Goal: Information Seeking & Learning: Compare options

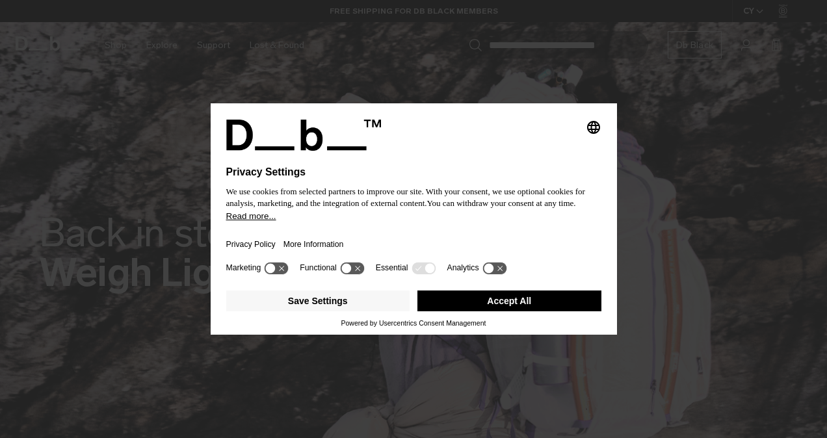
click at [482, 300] on button "Accept All" at bounding box center [509, 301] width 184 height 21
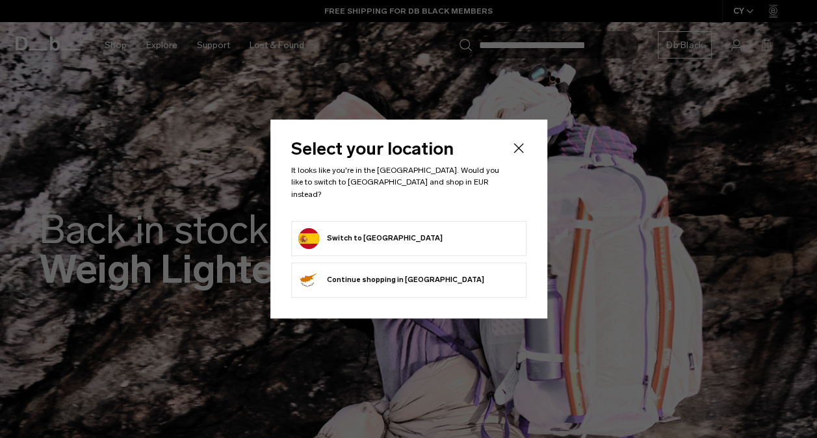
click at [429, 228] on form "Switch to [GEOGRAPHIC_DATA]" at bounding box center [408, 238] width 221 height 21
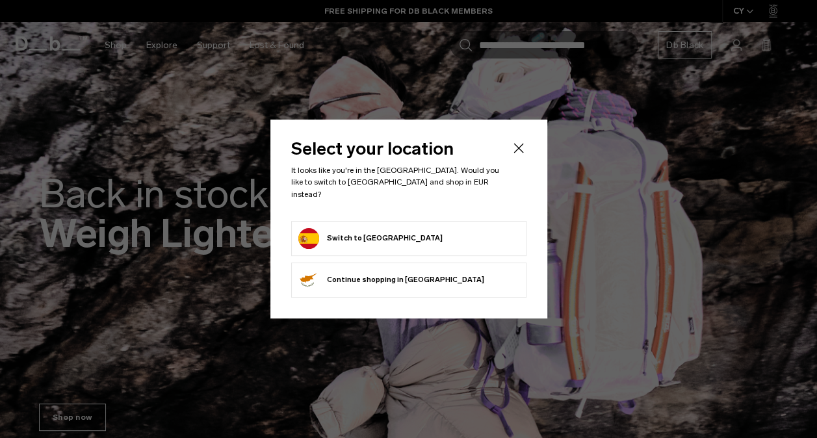
scroll to position [37, 0]
click at [369, 235] on button "Switch to Spain" at bounding box center [370, 238] width 144 height 21
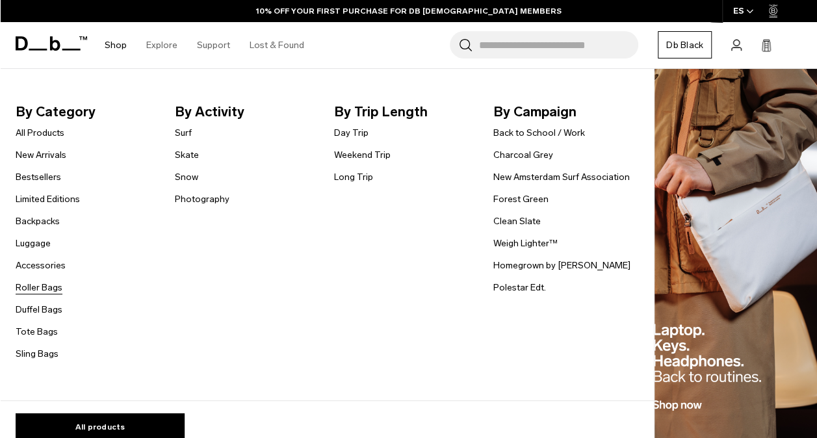
click at [42, 285] on link "Roller Bags" at bounding box center [39, 288] width 47 height 14
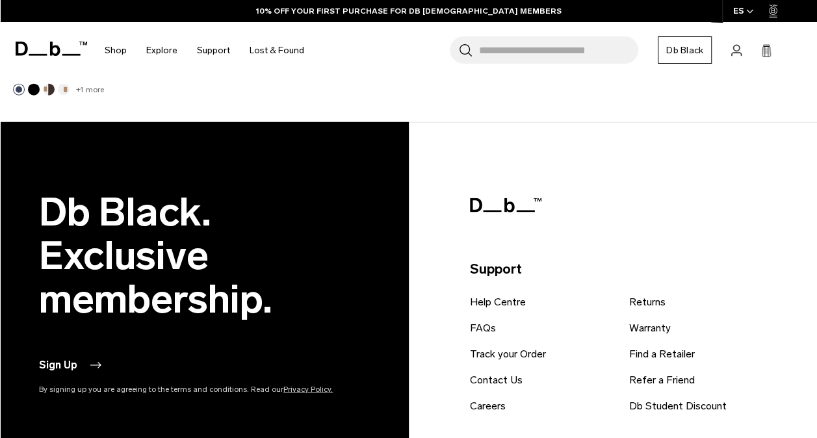
scroll to position [1653, 0]
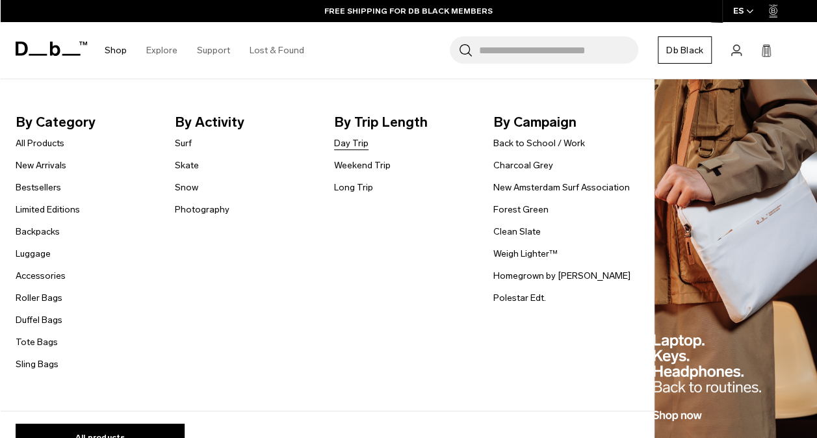
click at [358, 146] on link "Day Trip" at bounding box center [351, 144] width 34 height 14
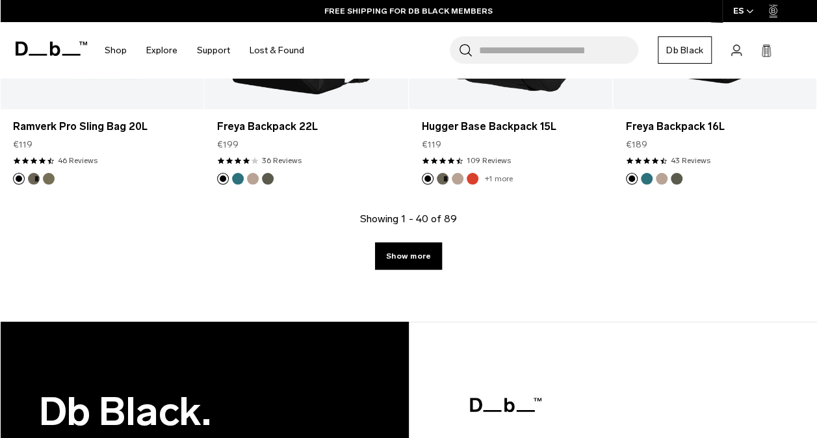
scroll to position [3435, 0]
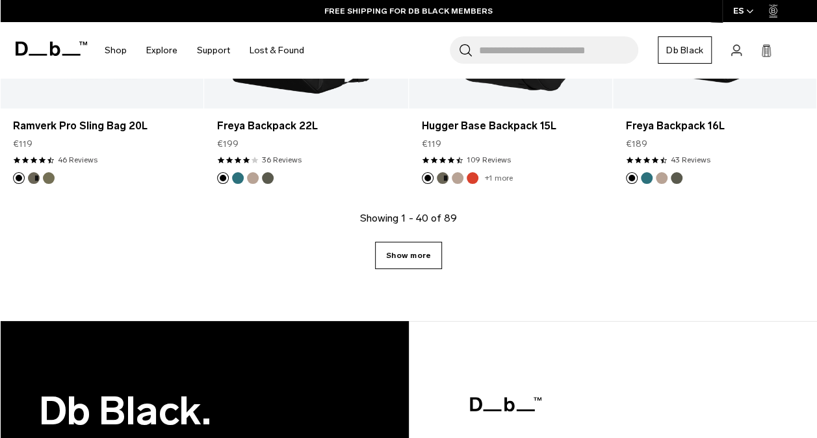
click at [415, 248] on link "Show more" at bounding box center [408, 255] width 67 height 27
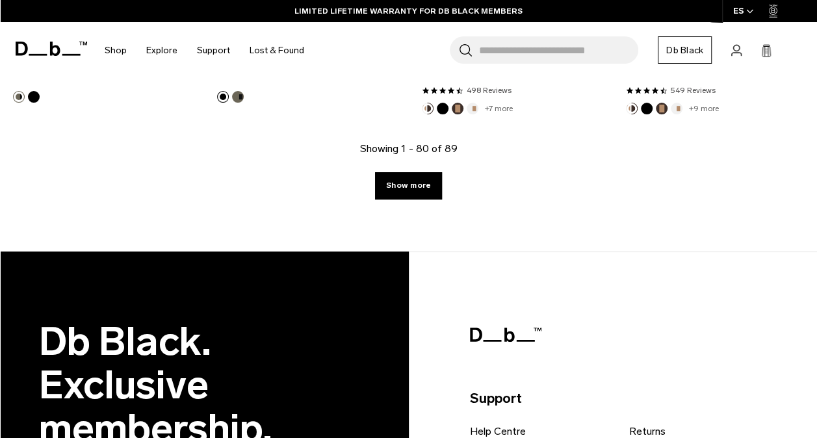
scroll to position [6831, 0]
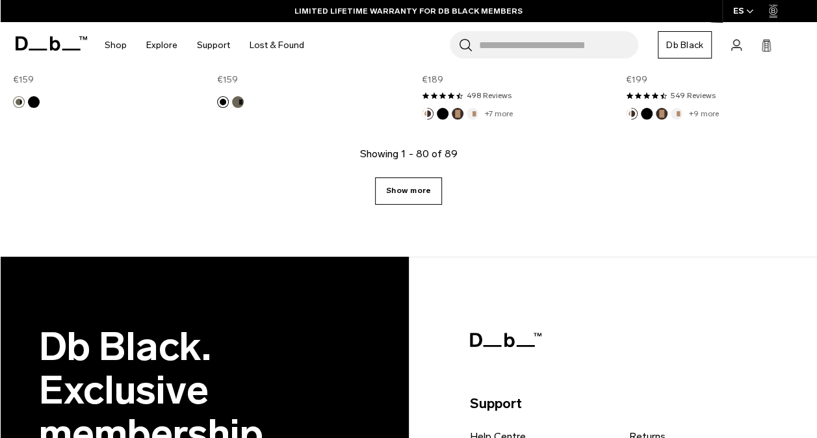
click at [409, 177] on link "Show more" at bounding box center [408, 190] width 67 height 27
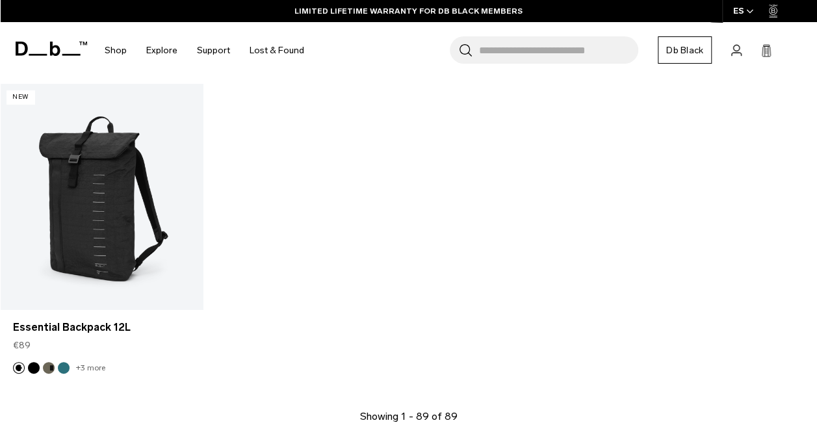
scroll to position [7547, 0]
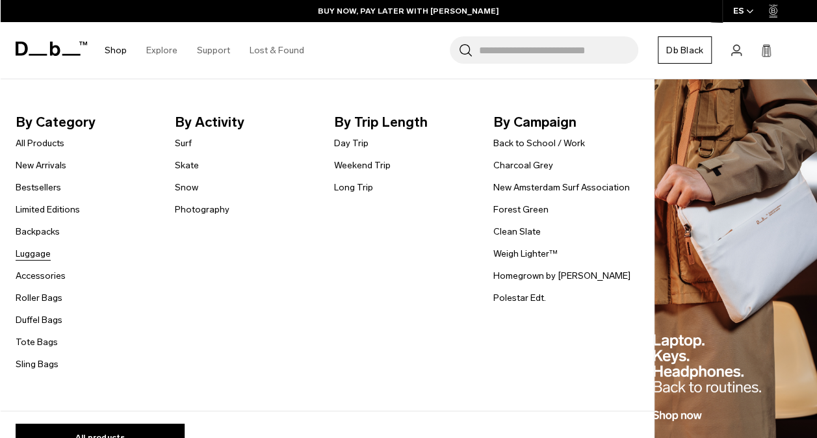
click at [33, 252] on link "Luggage" at bounding box center [33, 254] width 35 height 14
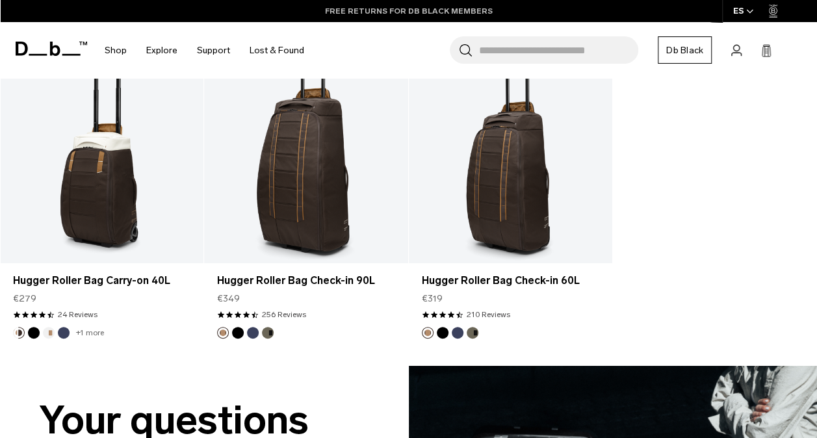
scroll to position [3641, 0]
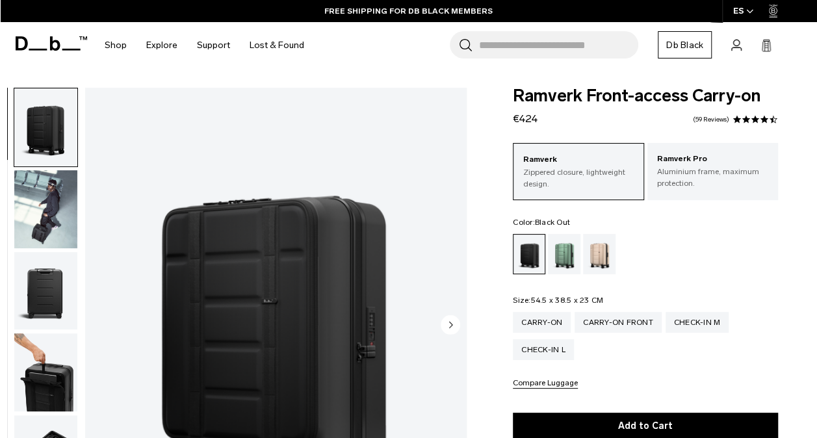
click at [55, 286] on img "button" at bounding box center [45, 291] width 63 height 78
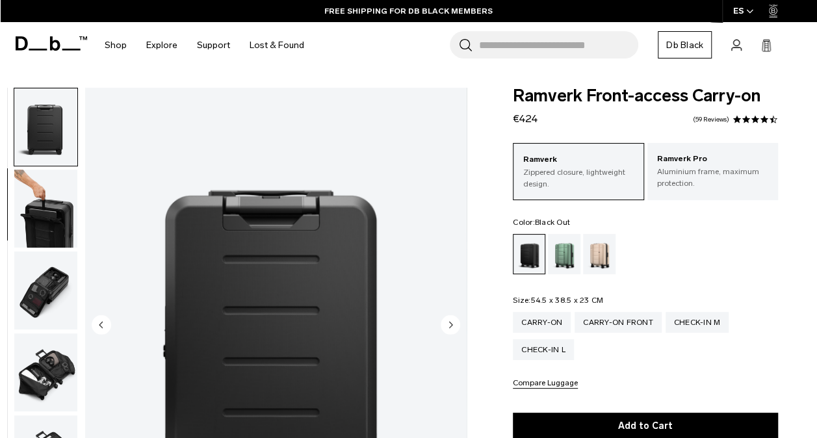
click at [53, 293] on img "button" at bounding box center [45, 291] width 63 height 78
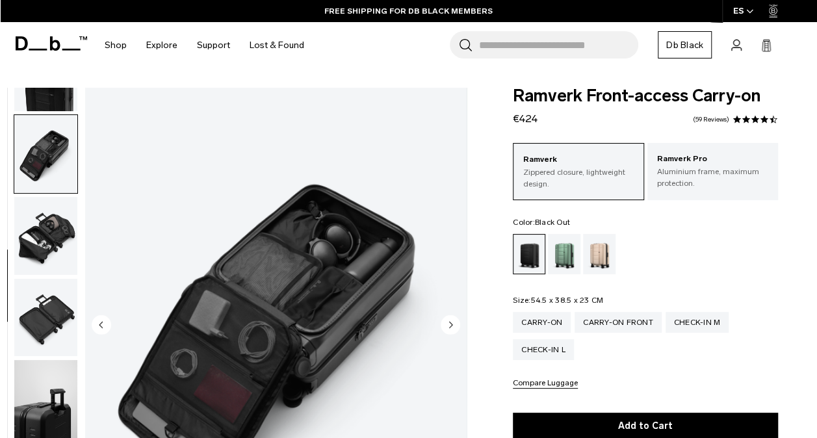
scroll to position [328, 0]
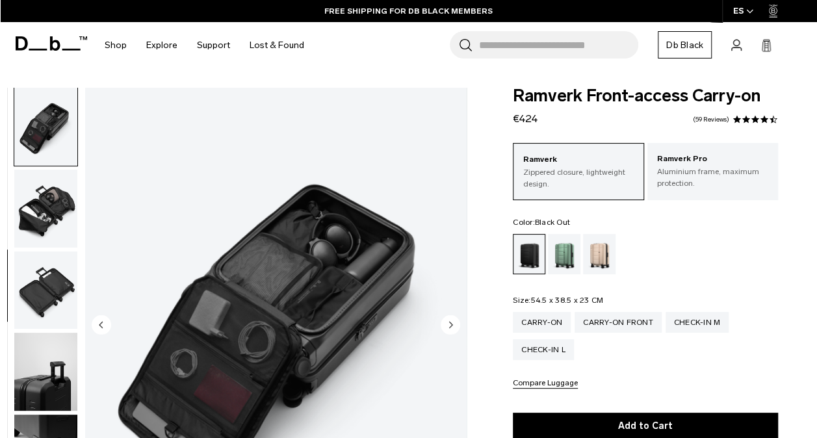
click at [48, 286] on img "button" at bounding box center [45, 291] width 63 height 78
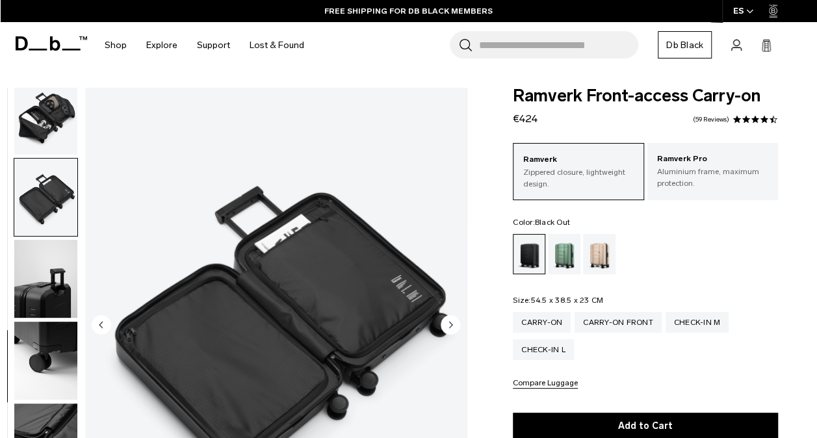
scroll to position [421, 0]
click at [48, 286] on img "button" at bounding box center [45, 279] width 63 height 78
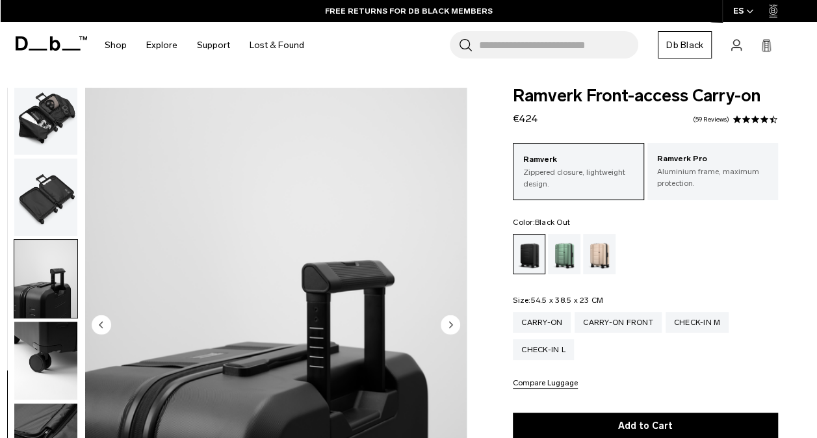
click at [34, 353] on img "button" at bounding box center [45, 361] width 63 height 78
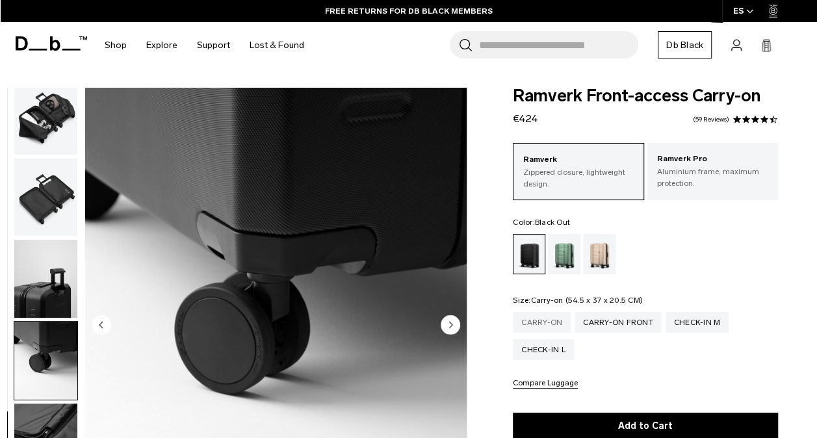
click at [540, 319] on div "Carry-on" at bounding box center [542, 322] width 58 height 21
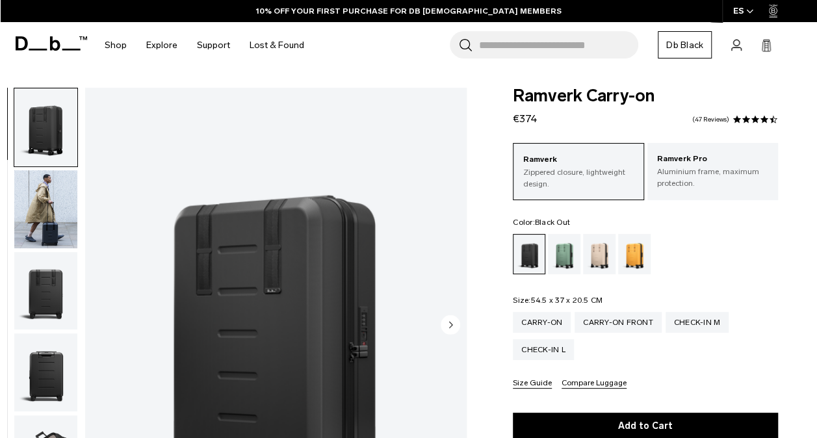
scroll to position [44, 0]
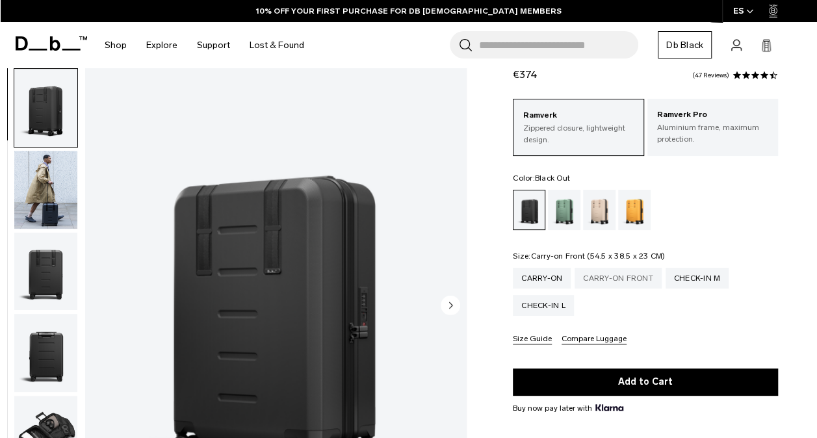
click at [630, 283] on div "Carry-on Front" at bounding box center [618, 278] width 87 height 21
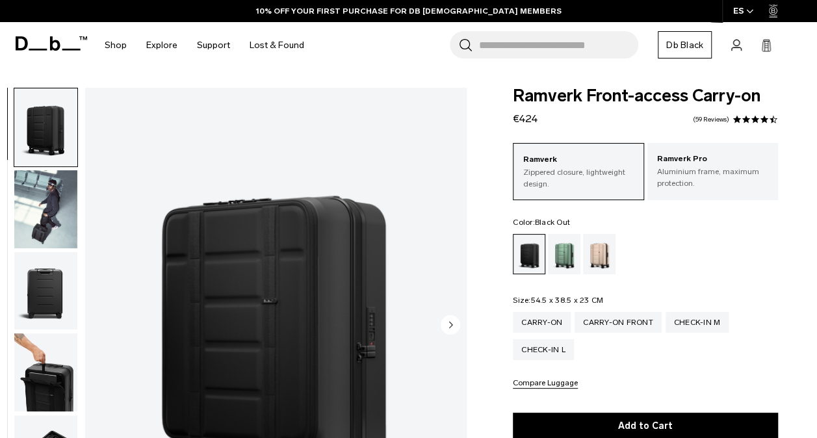
scroll to position [44, 0]
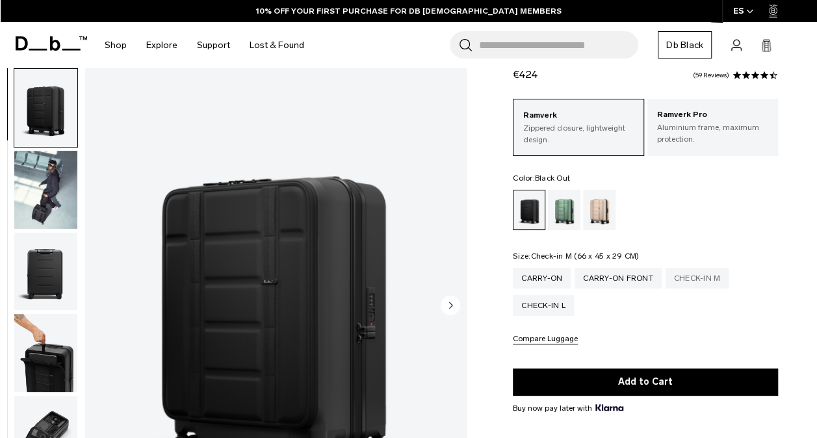
click at [715, 282] on div "Check-in M" at bounding box center [698, 278] width 64 height 21
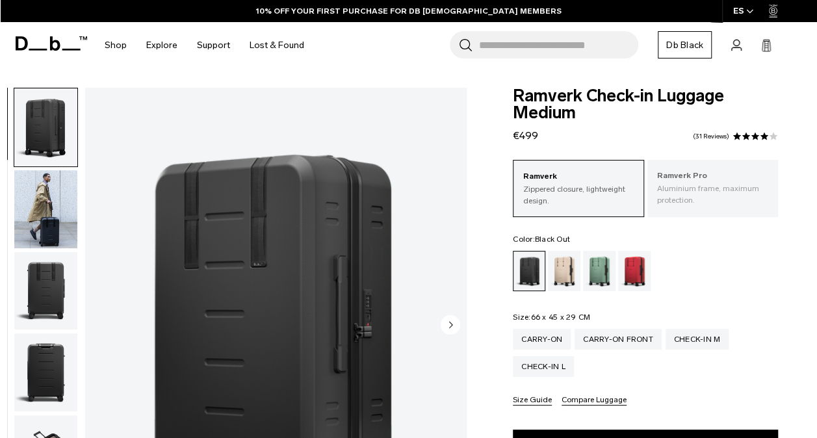
click at [685, 204] on p "Aluminium frame, maximum protection." at bounding box center [712, 194] width 111 height 23
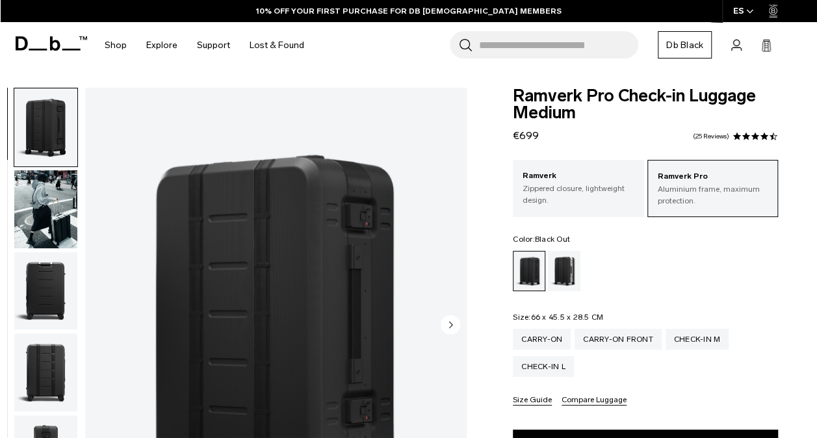
scroll to position [52, 0]
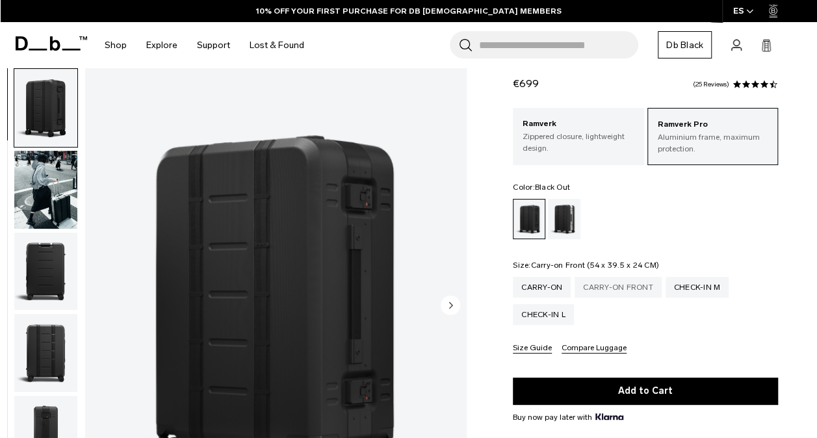
click at [604, 286] on div "Carry-on Front" at bounding box center [618, 287] width 87 height 21
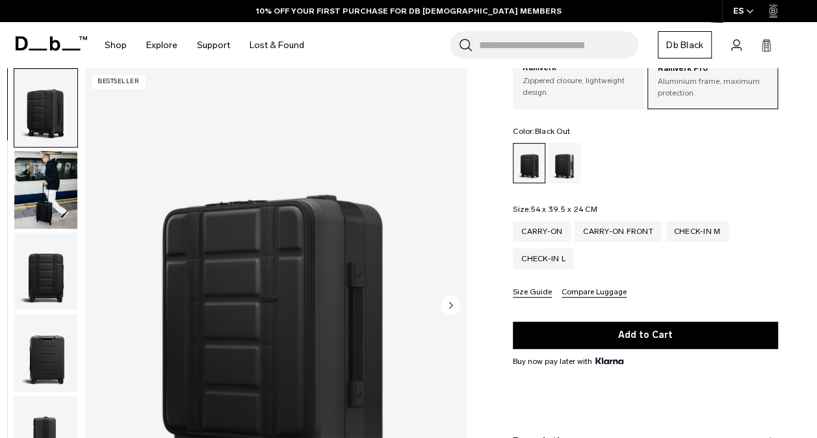
scroll to position [109, 0]
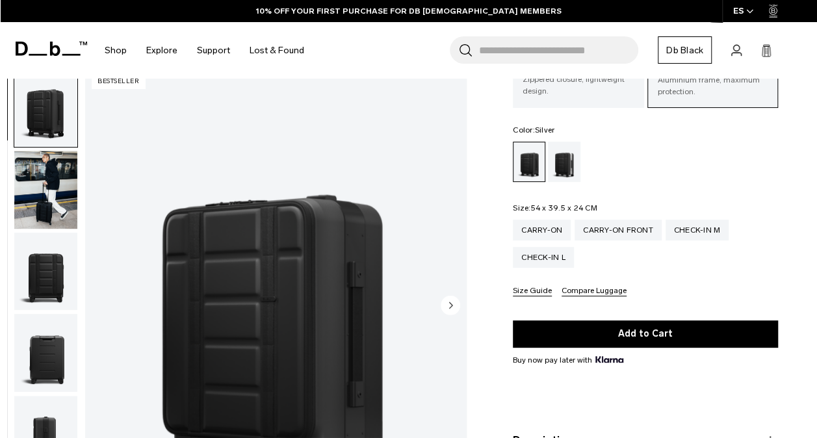
click at [558, 159] on div "Silver" at bounding box center [564, 162] width 33 height 40
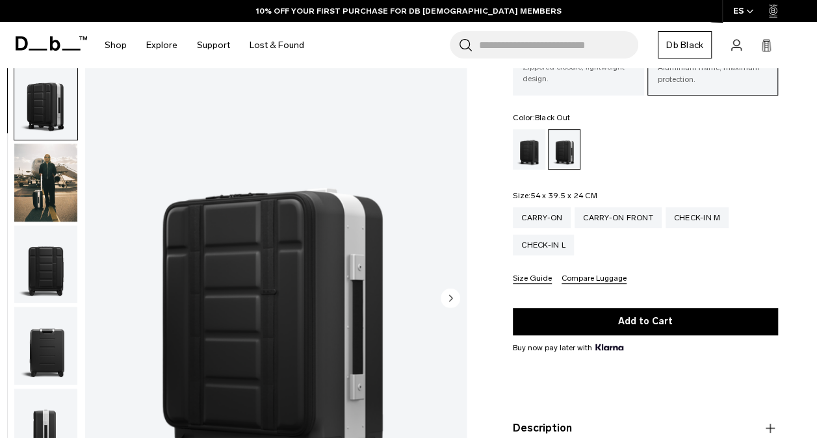
click at [528, 138] on div "Black Out" at bounding box center [529, 149] width 33 height 40
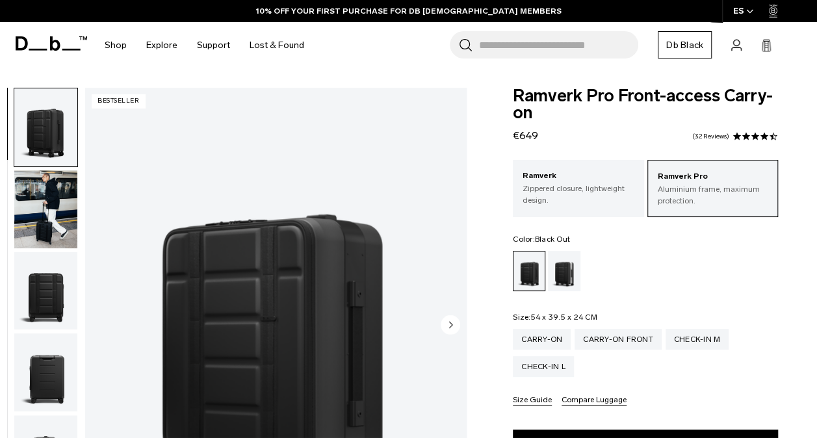
click at [47, 109] on img "button" at bounding box center [45, 127] width 63 height 78
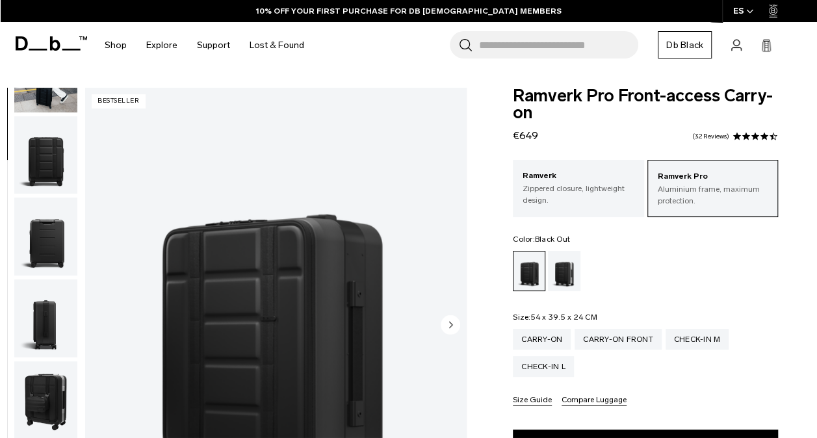
click at [47, 150] on img "button" at bounding box center [45, 155] width 63 height 78
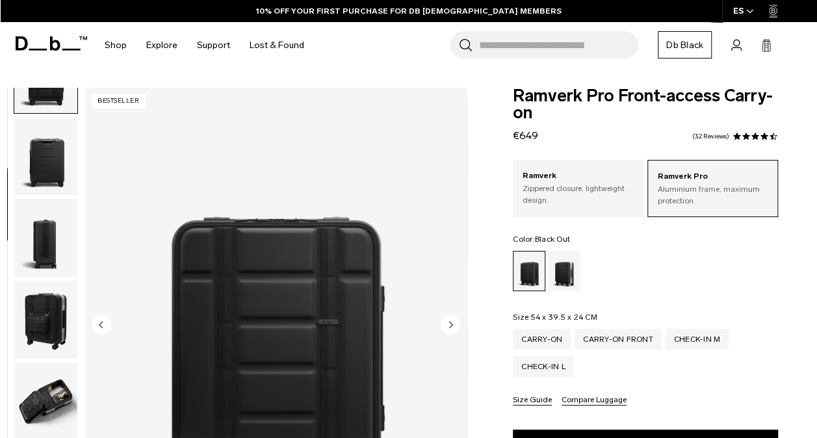
click at [47, 150] on img "button" at bounding box center [45, 156] width 63 height 78
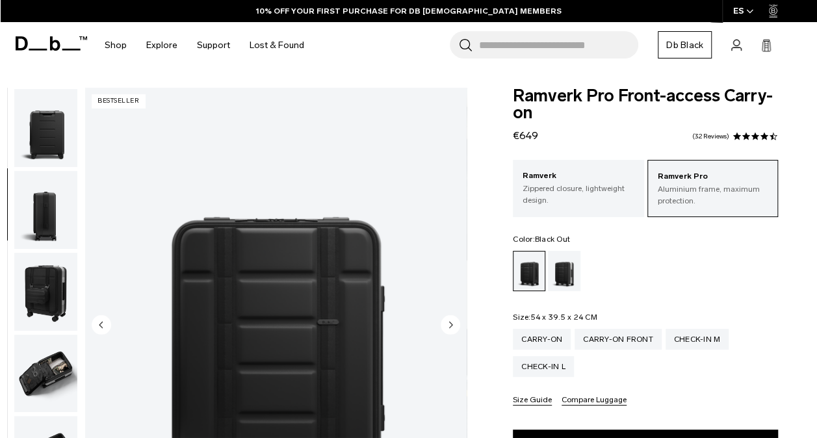
click at [47, 150] on img "button" at bounding box center [45, 128] width 63 height 78
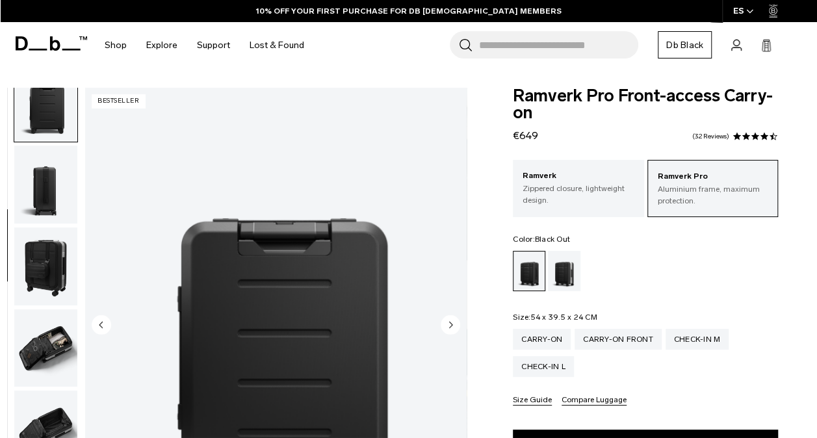
click at [47, 179] on img "button" at bounding box center [45, 185] width 63 height 78
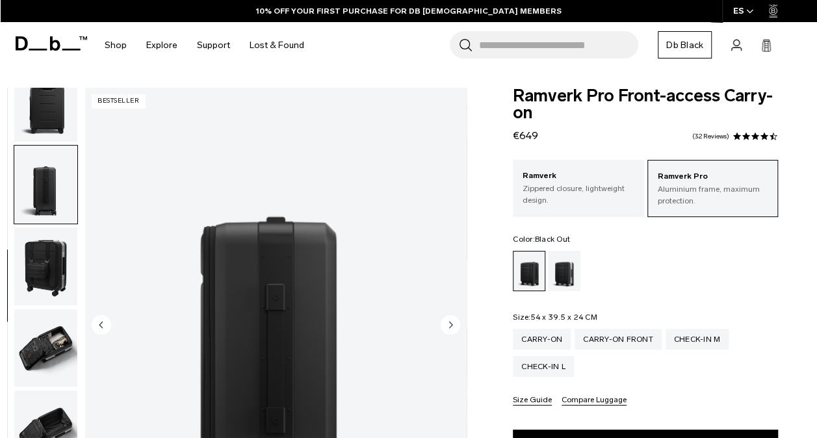
scroll to position [328, 0]
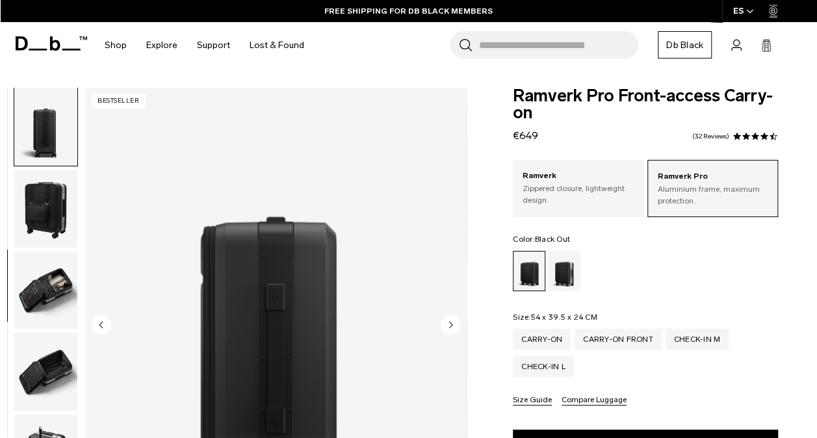
click at [46, 234] on img "button" at bounding box center [45, 209] width 63 height 78
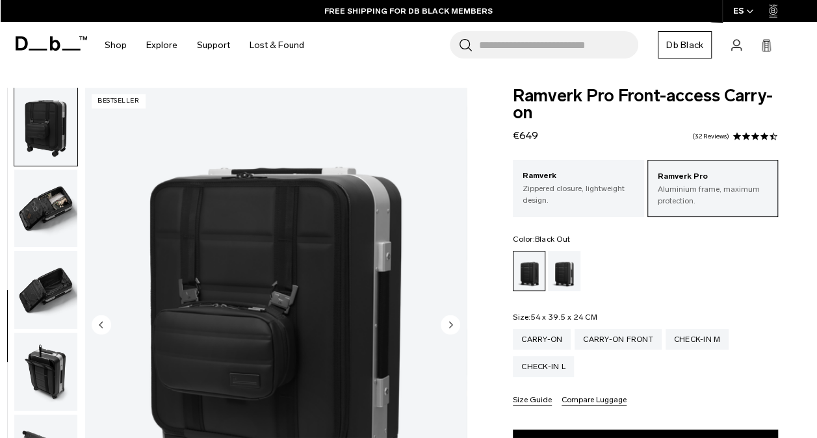
scroll to position [421, 0]
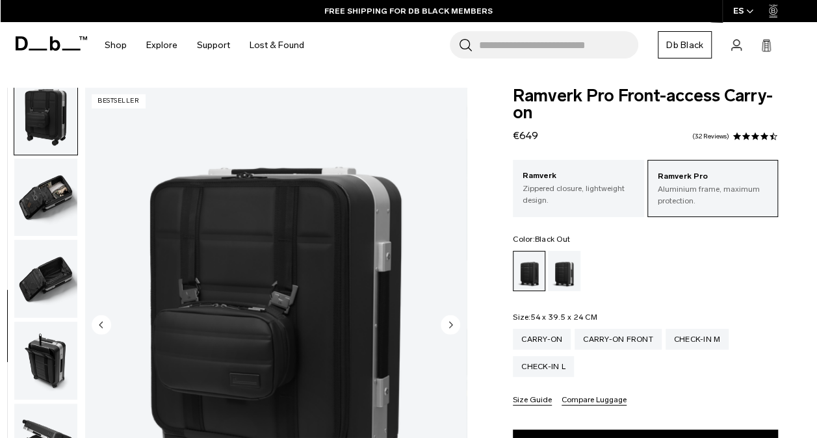
click at [49, 280] on img "button" at bounding box center [45, 279] width 63 height 78
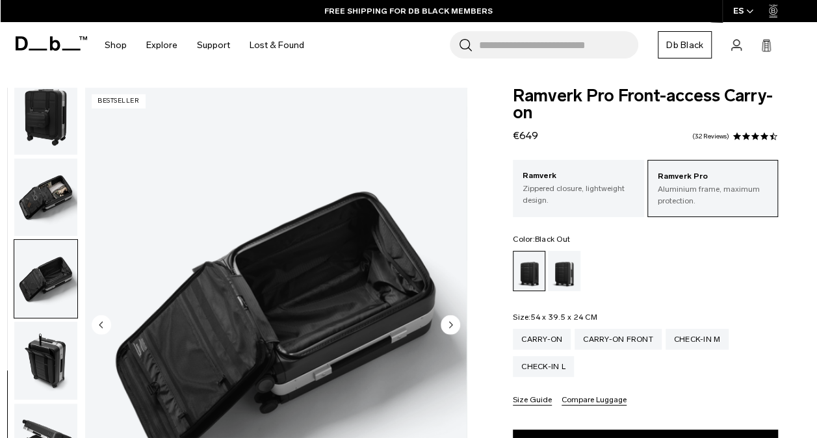
click at [53, 368] on img "button" at bounding box center [45, 361] width 63 height 78
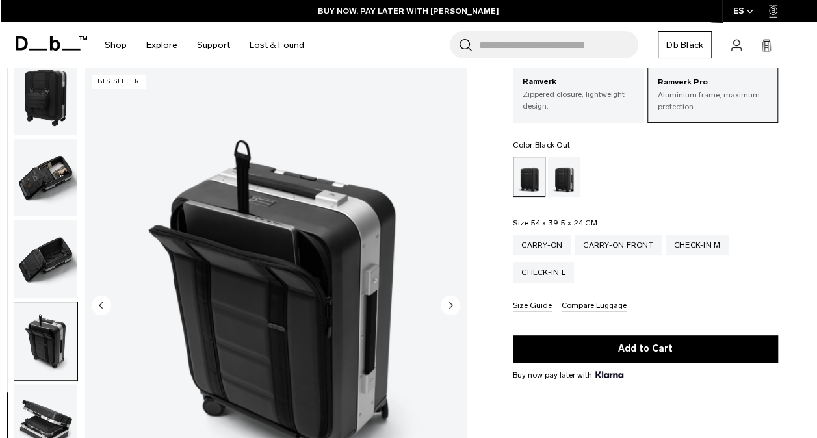
scroll to position [0, 0]
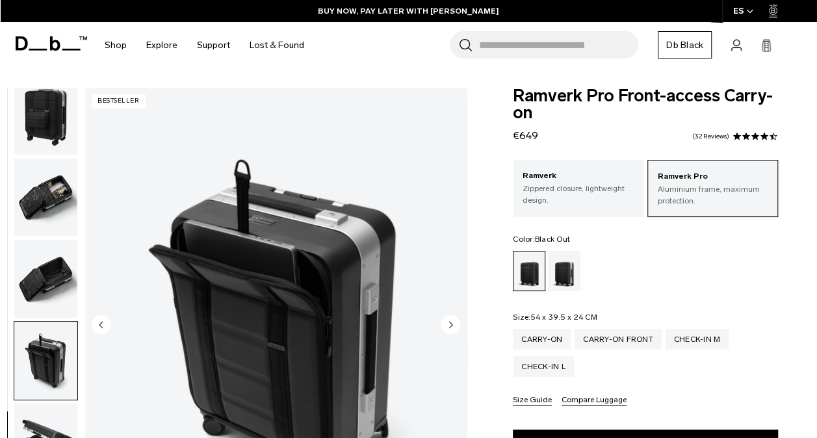
click at [48, 124] on img "button" at bounding box center [45, 116] width 63 height 78
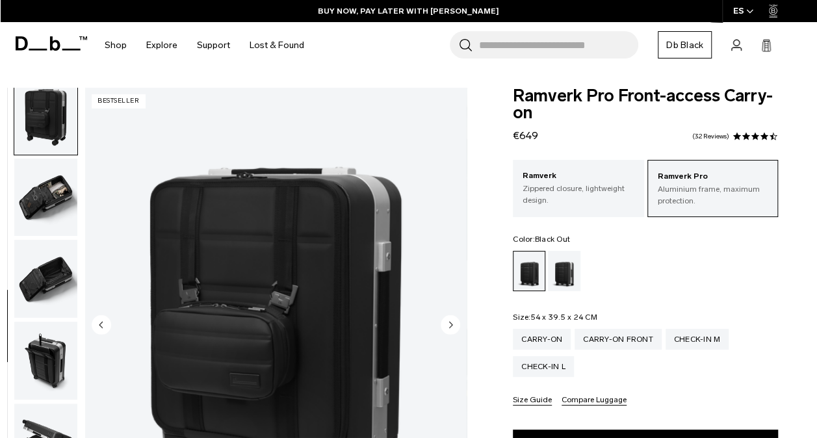
scroll to position [410, 0]
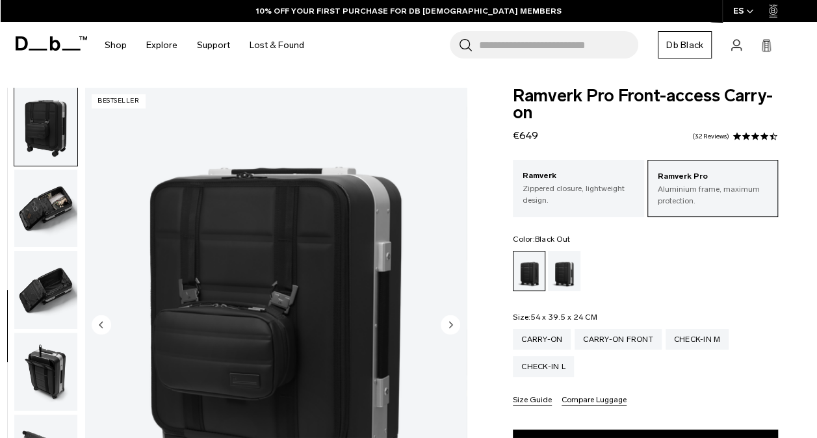
click at [44, 218] on img "button" at bounding box center [45, 209] width 63 height 78
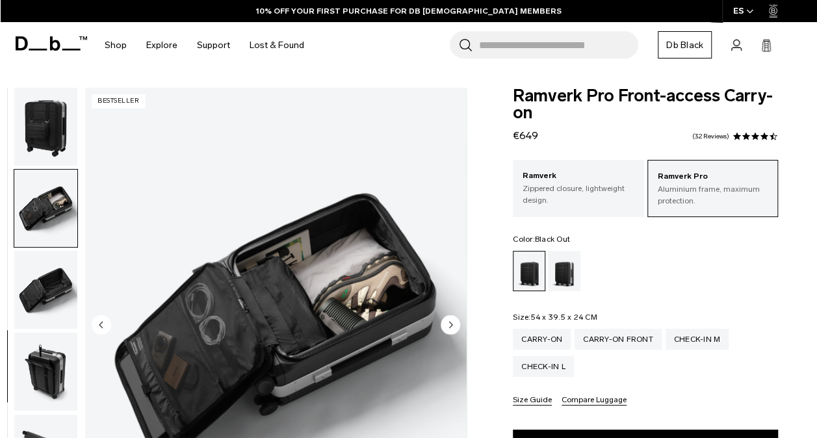
scroll to position [421, 0]
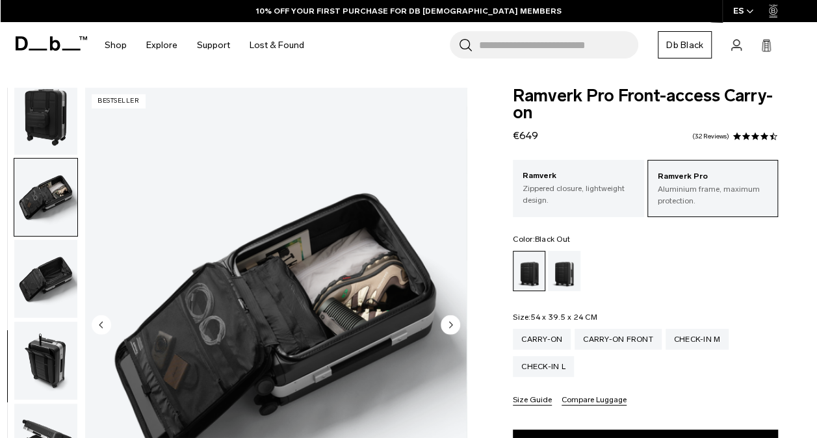
click at [46, 113] on img "button" at bounding box center [45, 116] width 63 height 78
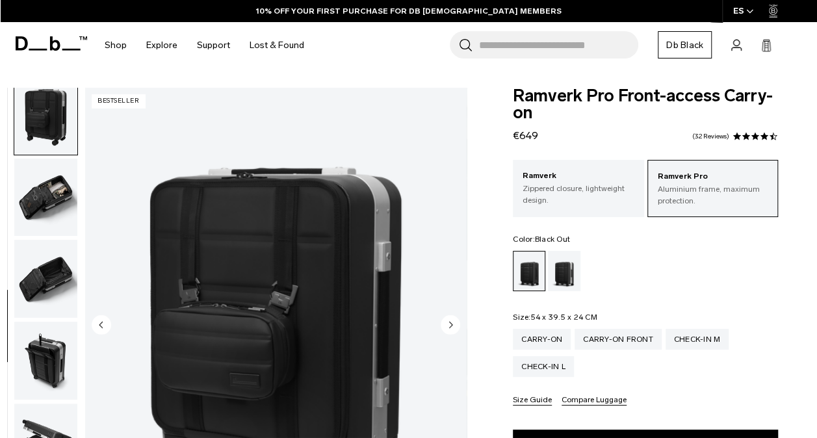
scroll to position [410, 0]
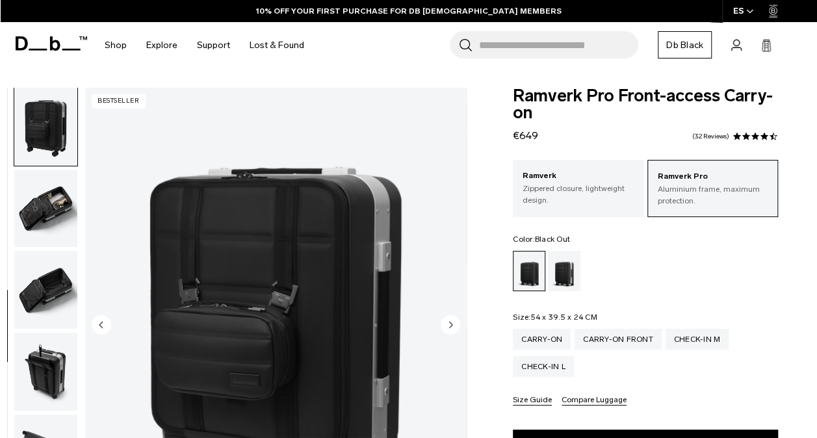
click at [42, 282] on img "button" at bounding box center [45, 290] width 63 height 78
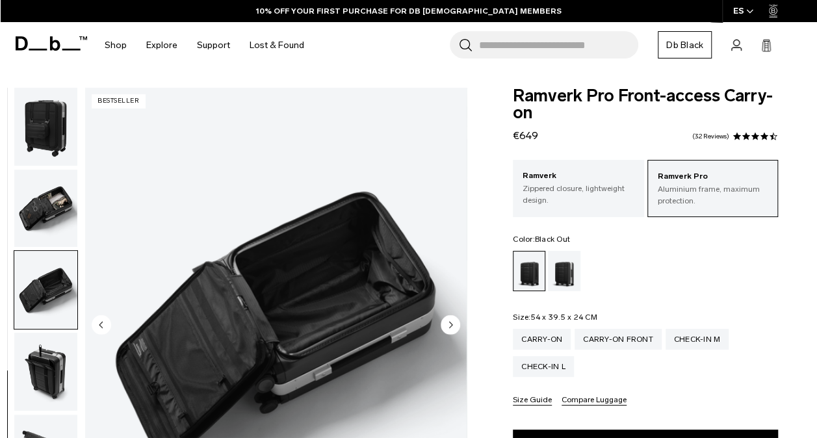
scroll to position [421, 0]
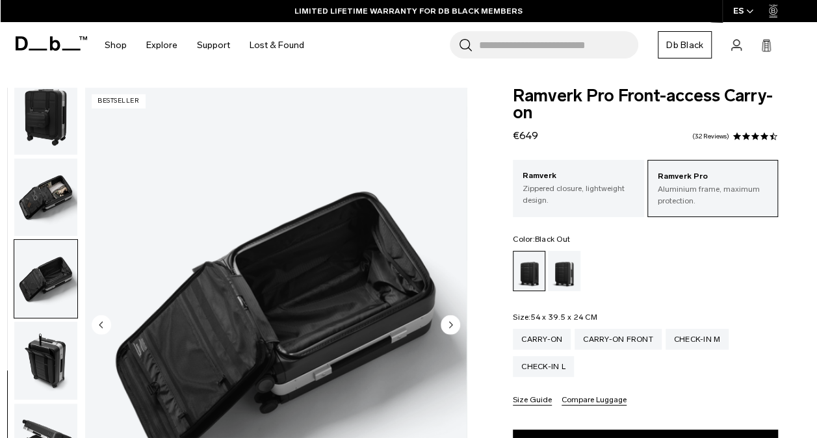
click at [523, 272] on div "Black Out" at bounding box center [530, 271] width 32 height 39
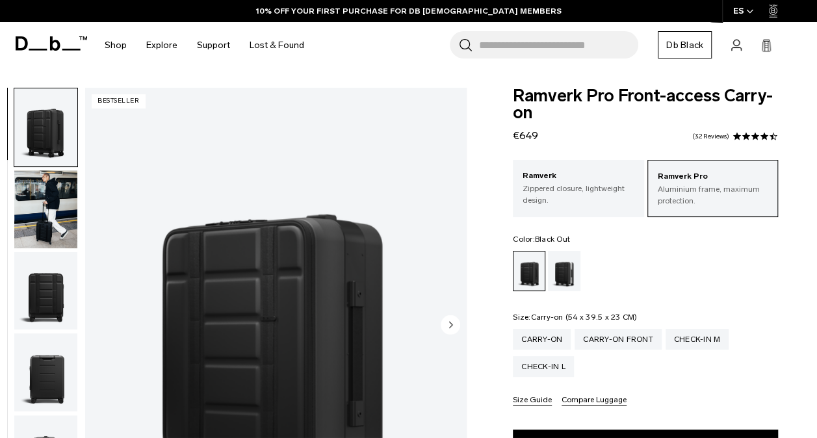
click at [535, 341] on div "Carry-on" at bounding box center [542, 339] width 58 height 21
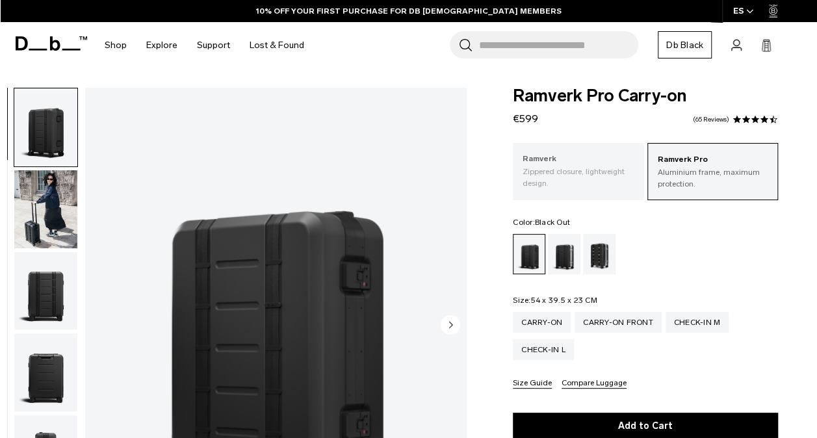
click at [551, 161] on p "Ramverk" at bounding box center [578, 159] width 111 height 13
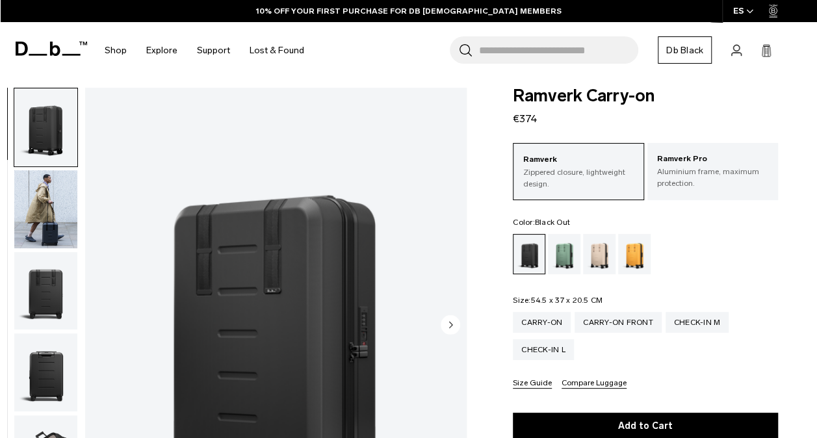
scroll to position [124, 0]
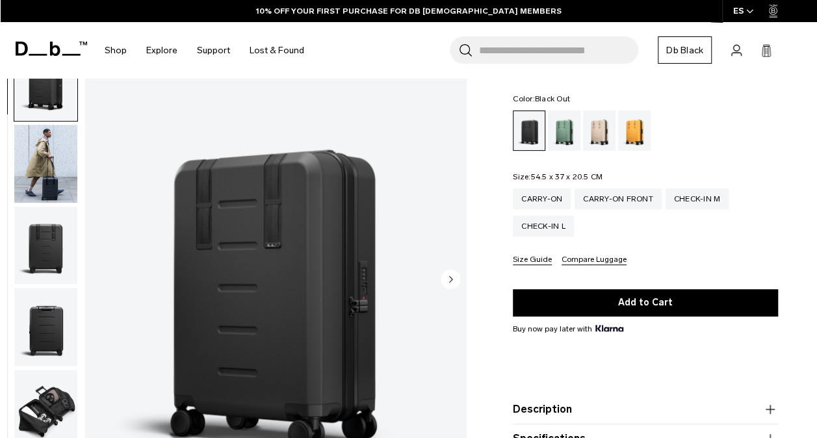
click at [449, 276] on circle "Next slide" at bounding box center [451, 280] width 20 height 20
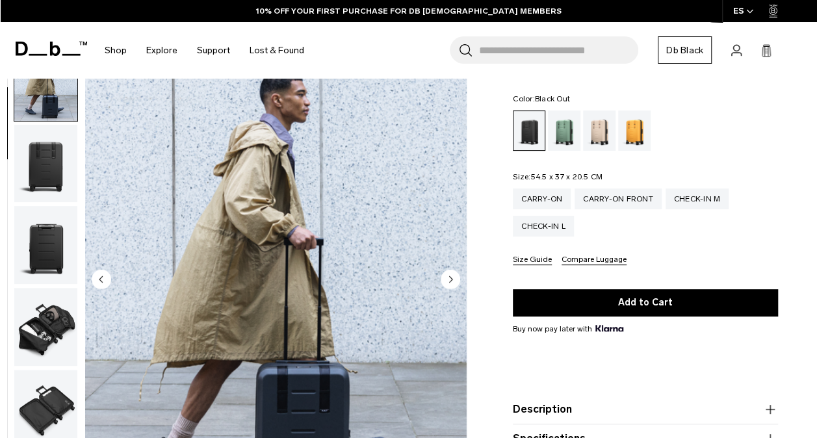
click at [449, 276] on circle "Next slide" at bounding box center [451, 280] width 20 height 20
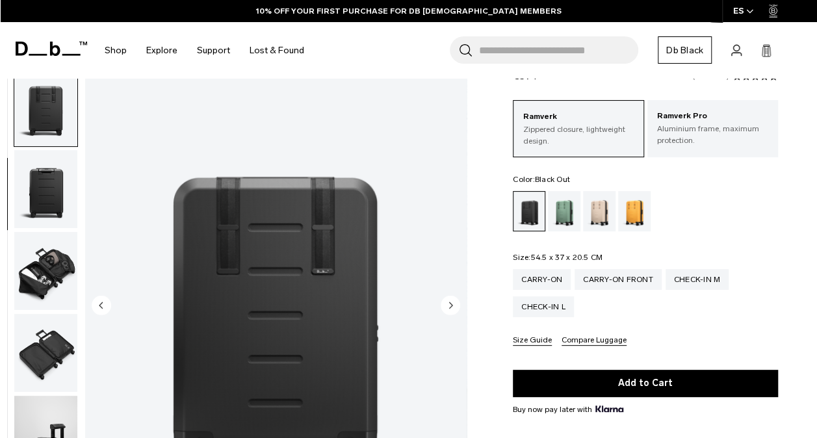
scroll to position [35, 0]
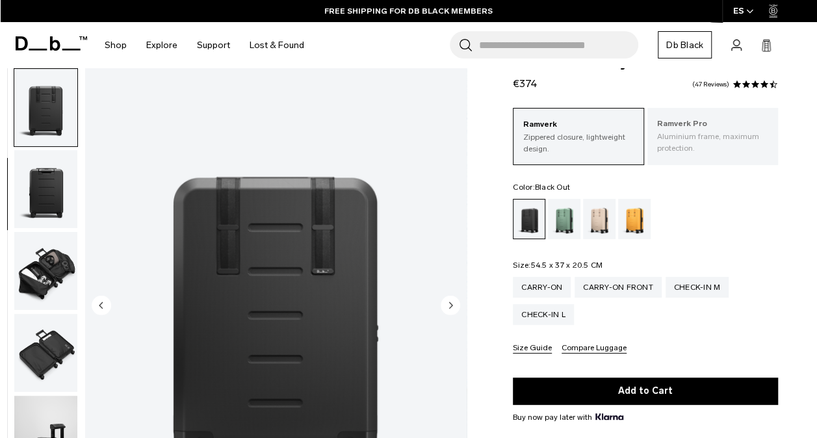
click at [706, 145] on p "Aluminium frame, maximum protection." at bounding box center [712, 142] width 111 height 23
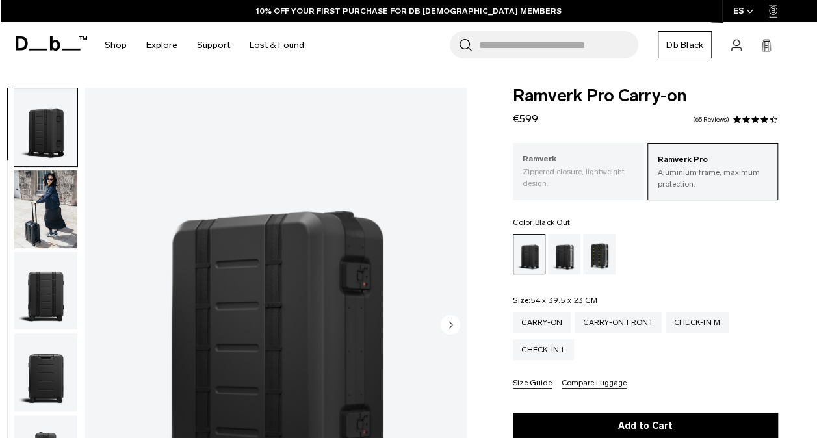
click at [540, 155] on p "Ramverk" at bounding box center [578, 159] width 111 height 13
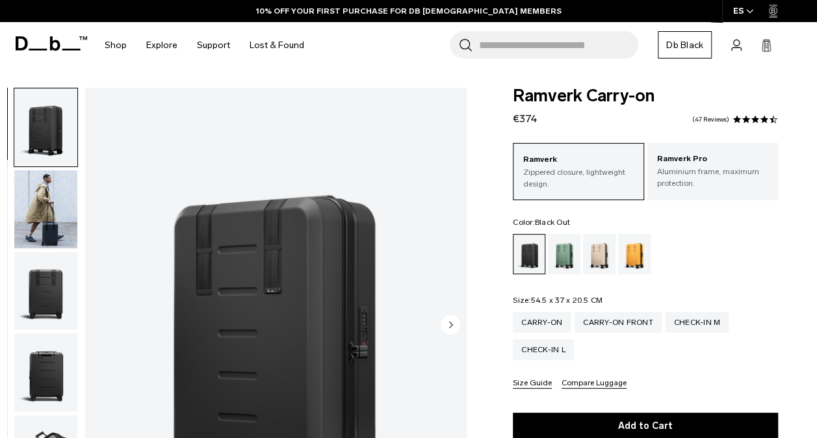
click at [43, 282] on img "button" at bounding box center [45, 291] width 63 height 78
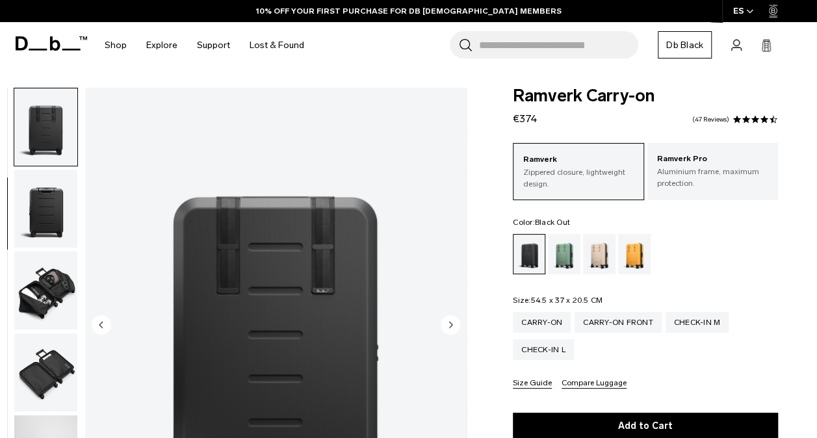
click at [43, 282] on img "button" at bounding box center [45, 291] width 63 height 78
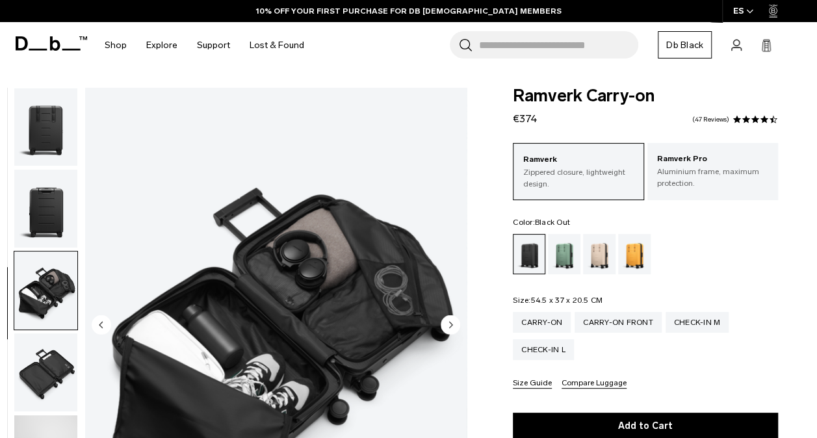
scroll to position [328, 0]
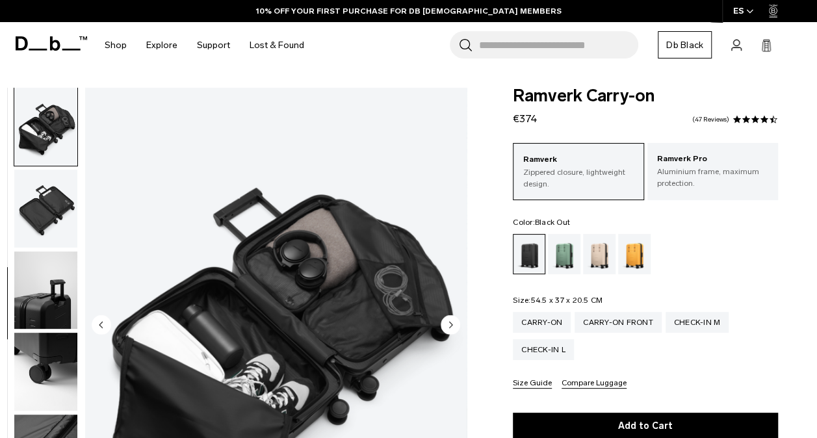
click at [43, 282] on img "button" at bounding box center [45, 291] width 63 height 78
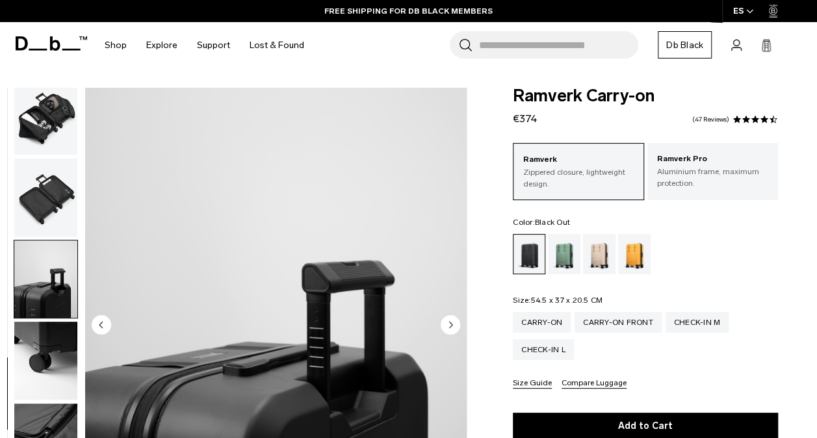
click at [44, 345] on img "button" at bounding box center [45, 361] width 63 height 78
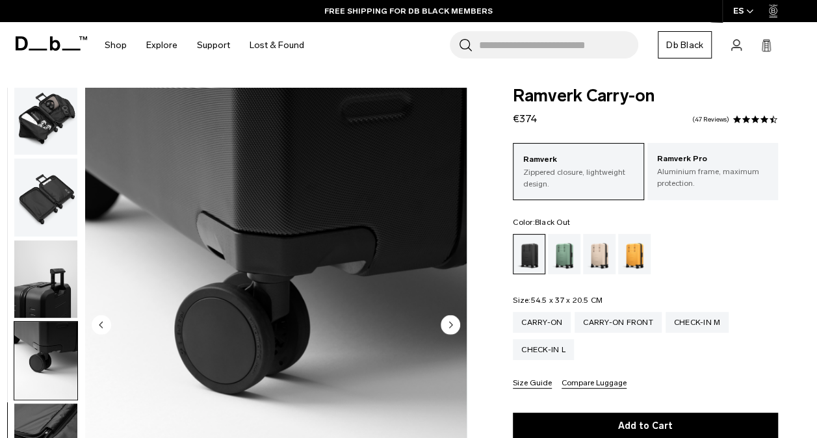
click at [57, 258] on img "button" at bounding box center [45, 280] width 63 height 78
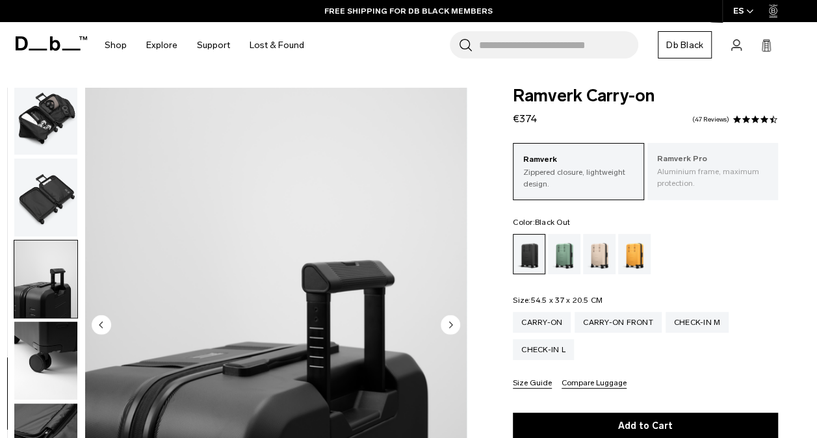
click at [746, 163] on p "Ramverk Pro" at bounding box center [712, 159] width 111 height 13
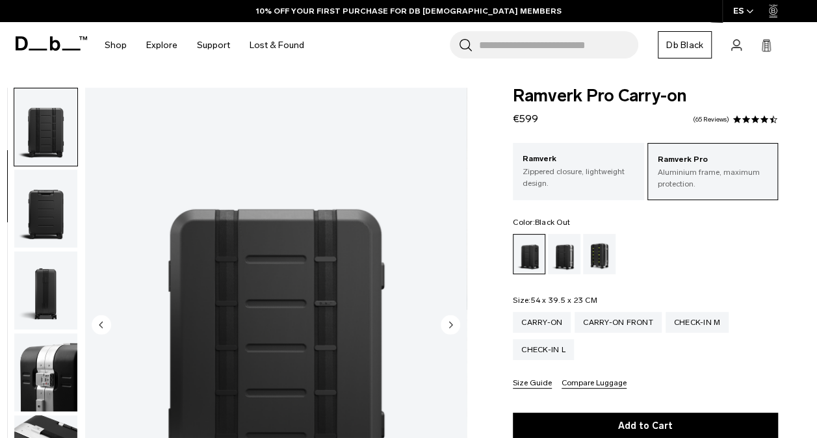
click at [55, 322] on img "button" at bounding box center [45, 291] width 63 height 78
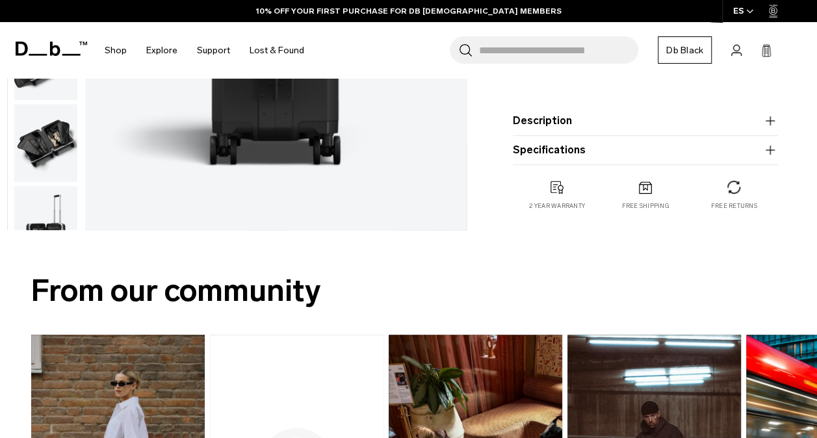
scroll to position [417, 0]
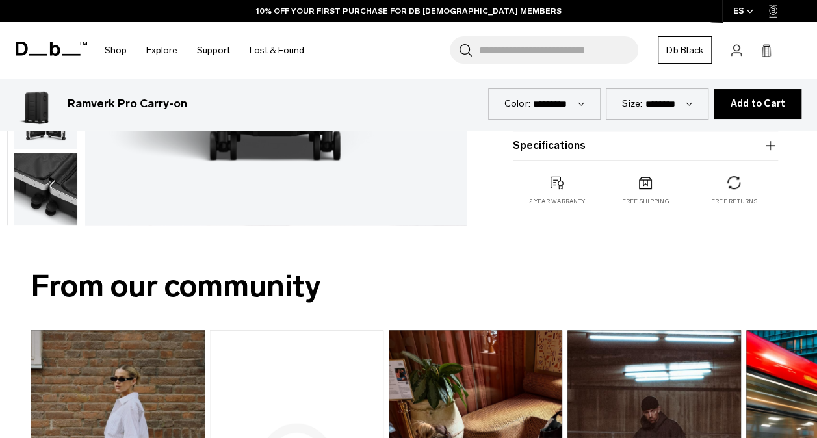
click at [45, 186] on img "button" at bounding box center [45, 192] width 63 height 78
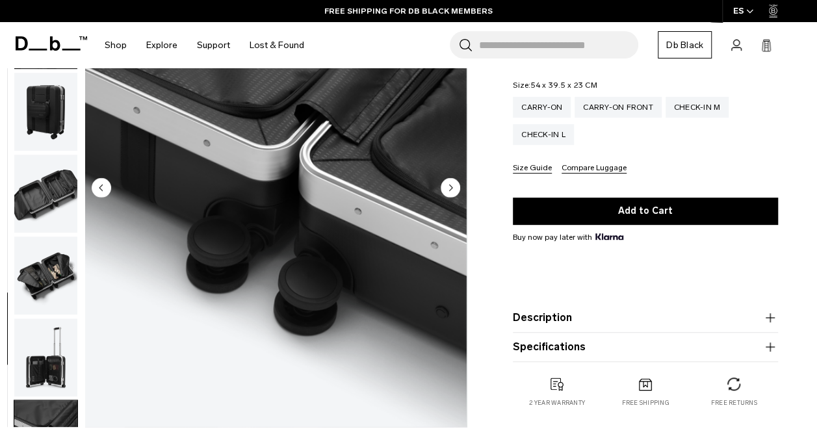
scroll to position [0, 0]
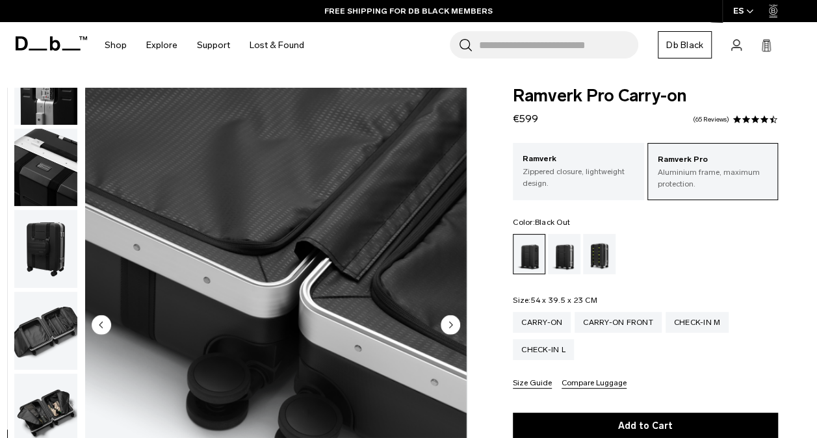
click at [44, 230] on img "button" at bounding box center [45, 249] width 63 height 78
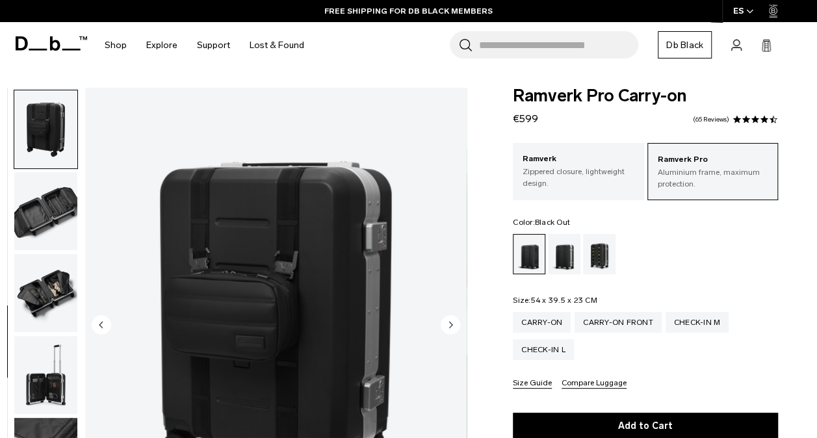
scroll to position [573, 0]
